Goal: Task Accomplishment & Management: Manage account settings

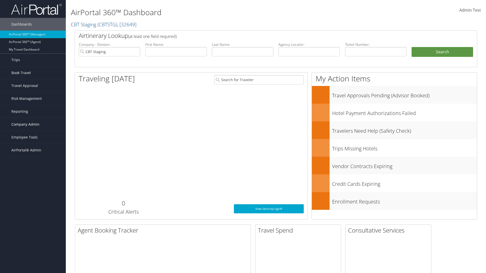
click at [33, 125] on span "Company Admin" at bounding box center [25, 124] width 28 height 13
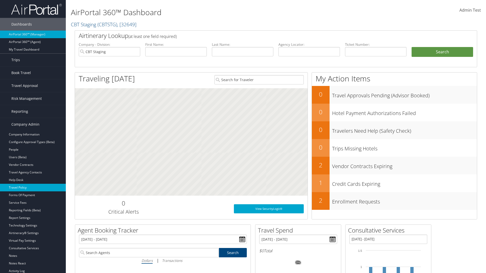
click at [33, 188] on link "Travel Policy" at bounding box center [33, 188] width 66 height 8
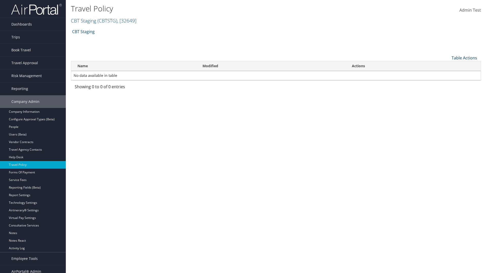
click at [464, 58] on link "Table Actions" at bounding box center [465, 58] width 26 height 6
click at [447, 66] on link "Add New Policy" at bounding box center [447, 66] width 67 height 9
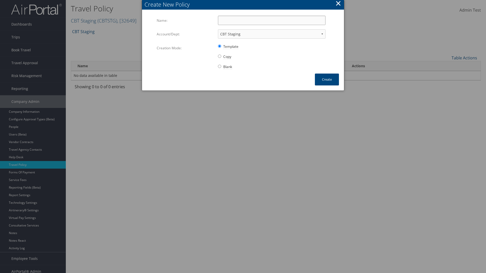
click at [272, 20] on input "Name:" at bounding box center [272, 20] width 108 height 9
type input "Auto Policy for 1479"
click at [327, 80] on button "Create" at bounding box center [327, 80] width 24 height 12
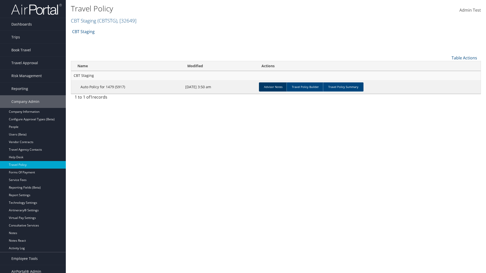
click at [273, 87] on link "Advisor Notes" at bounding box center [273, 87] width 29 height 9
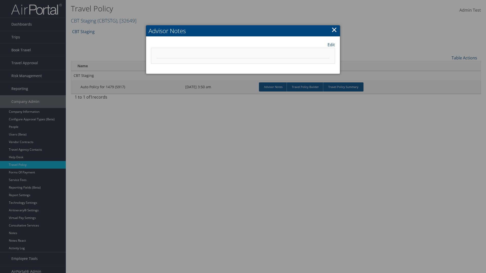
click at [331, 45] on link "Edit" at bounding box center [331, 45] width 7 height 6
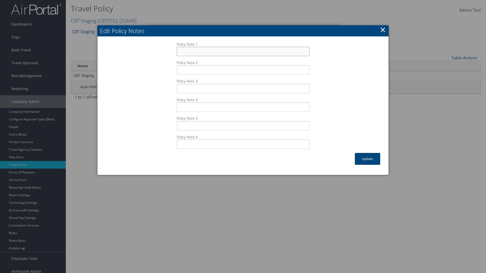
click at [243, 51] on input "Policy Note 1" at bounding box center [243, 51] width 133 height 9
type input "Auto Sample Text"
click at [368, 159] on button "Update" at bounding box center [367, 159] width 25 height 12
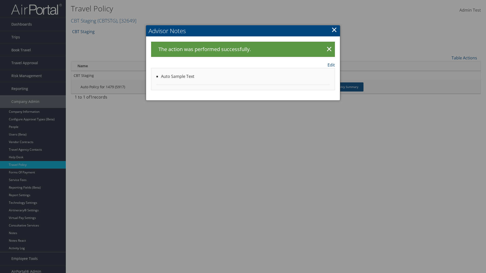
click at [331, 65] on link "Edit" at bounding box center [331, 65] width 7 height 6
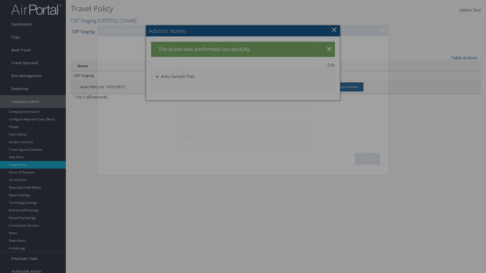
click at [243, 51] on input "Auto Sample Text" at bounding box center [243, 51] width 133 height 9
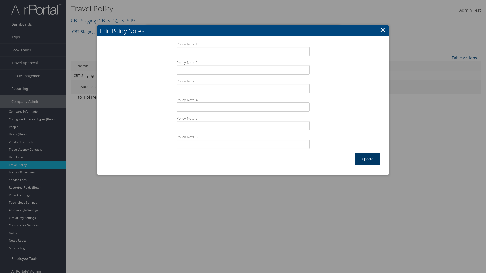
click at [368, 159] on button "Update" at bounding box center [367, 159] width 25 height 12
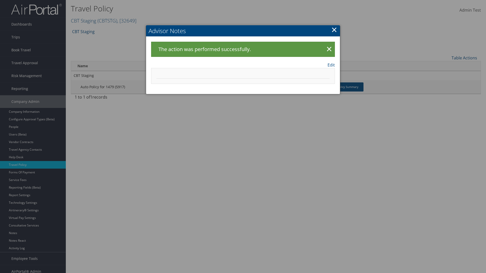
click at [334, 30] on link "×" at bounding box center [334, 30] width 6 height 10
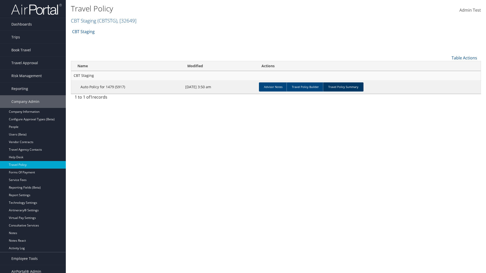
click at [343, 87] on link "Travel Policy Summary" at bounding box center [343, 87] width 41 height 9
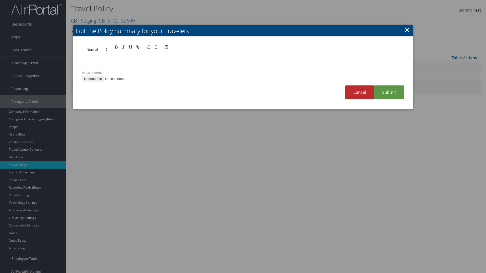
click at [243, 64] on p at bounding box center [243, 64] width 314 height 7
click at [389, 92] on link "Submit" at bounding box center [389, 93] width 30 height 14
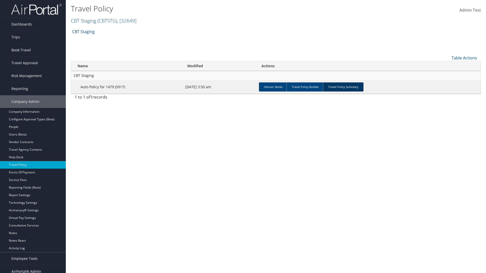
click at [343, 87] on link "Travel Policy Summary" at bounding box center [343, 87] width 41 height 9
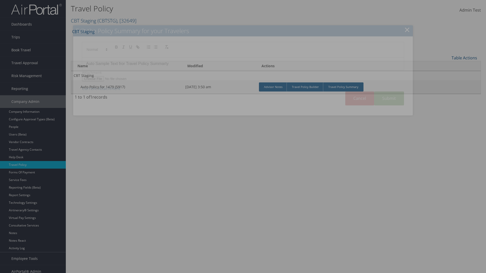
click at [243, 64] on p "Auto Sample Text fror Travel Policy Summarty" at bounding box center [243, 64] width 314 height 7
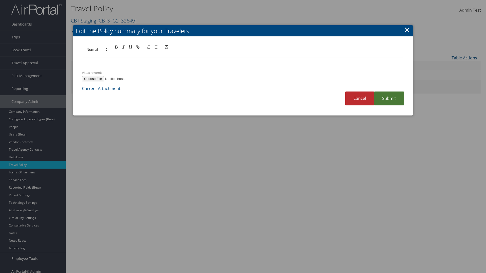
click at [389, 99] on link "Submit" at bounding box center [389, 99] width 30 height 14
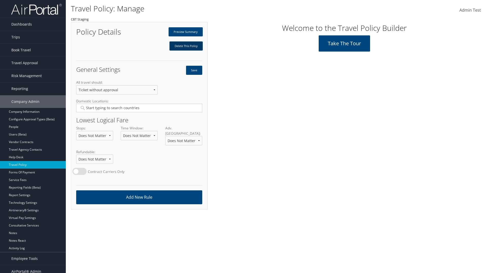
click at [186, 46] on link "Delete This Policy" at bounding box center [185, 46] width 33 height 9
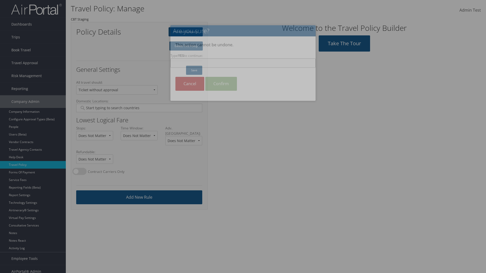
click at [243, 63] on input "Type YES to continue:" at bounding box center [242, 62] width 145 height 9
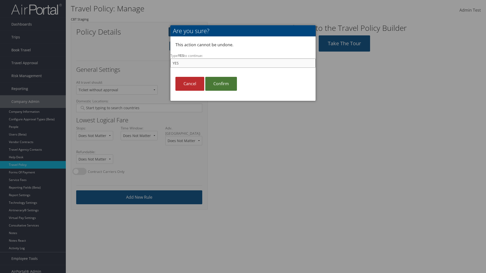
type input "YES"
click at [221, 84] on link "Confirm" at bounding box center [221, 84] width 32 height 14
